Goal: Information Seeking & Learning: Learn about a topic

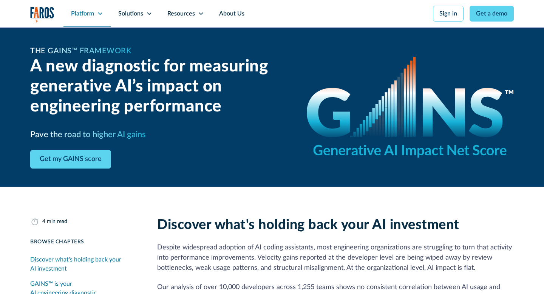
click at [78, 10] on div "Platform" at bounding box center [82, 13] width 23 height 9
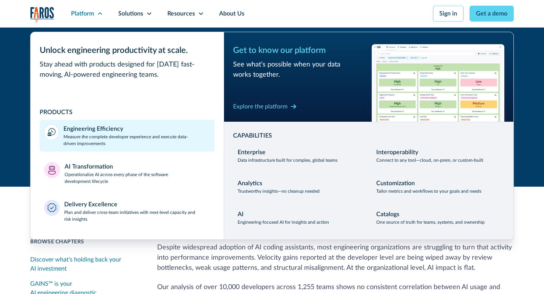
click at [118, 135] on p "Measure the complete developer experience and execute data-driven improvements" at bounding box center [136, 140] width 147 height 14
click at [113, 142] on p "Measure the complete developer experience and execute data-driven improvements" at bounding box center [136, 140] width 147 height 14
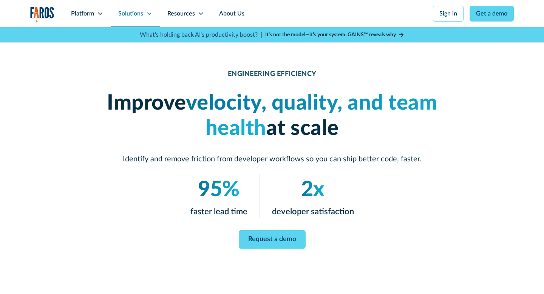
click at [133, 13] on div "Solutions" at bounding box center [130, 13] width 25 height 9
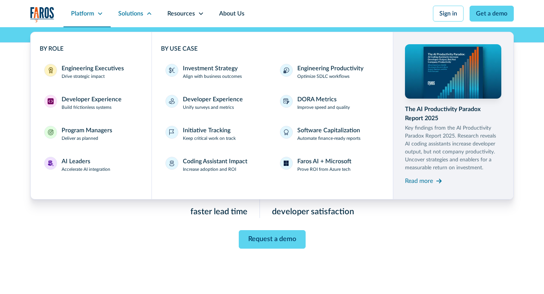
click at [86, 13] on div "Platform" at bounding box center [82, 13] width 23 height 9
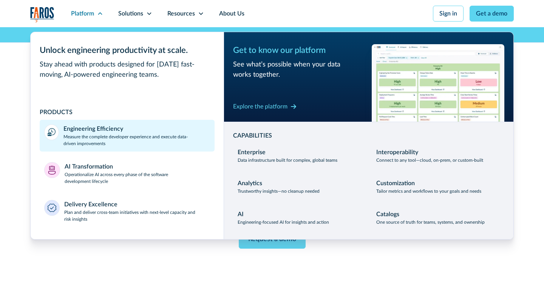
click at [99, 128] on div "Engineering Efficiency" at bounding box center [93, 128] width 60 height 9
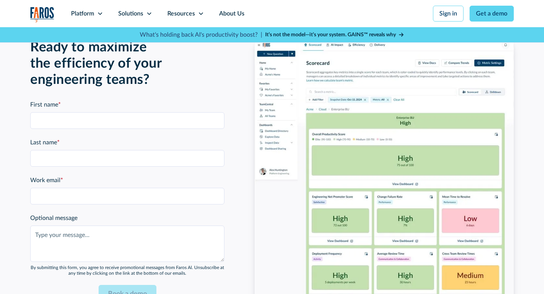
scroll to position [1675, 0]
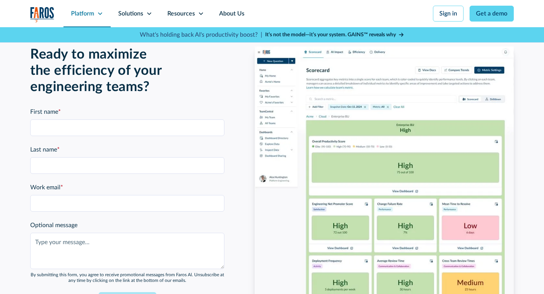
click at [89, 13] on div "Platform" at bounding box center [82, 13] width 23 height 9
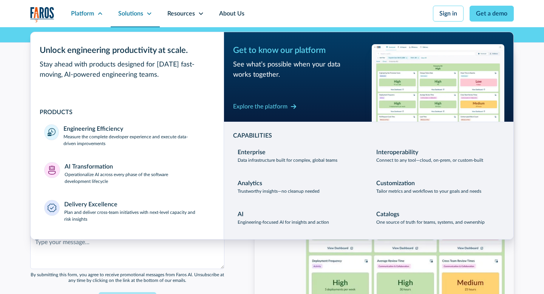
click at [137, 16] on div "Solutions" at bounding box center [130, 13] width 25 height 9
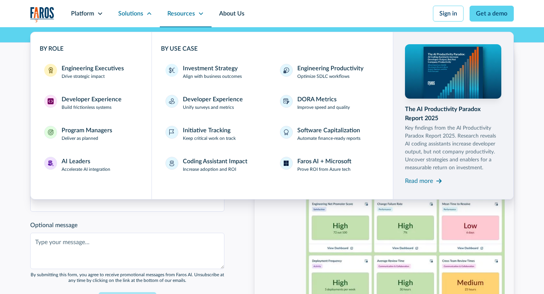
click at [187, 8] on div "Resources" at bounding box center [186, 13] width 52 height 27
